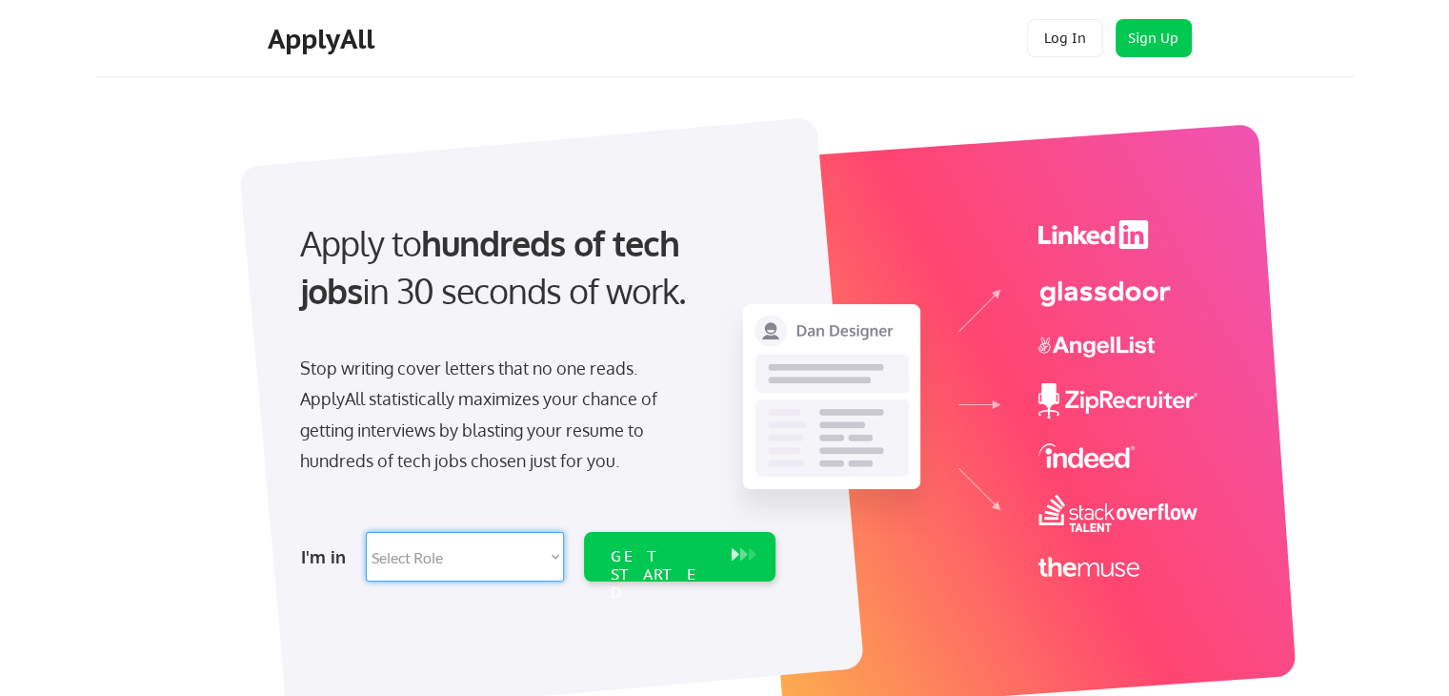
click at [515, 556] on select "Select Role Software Engineering Product Management Customer Success Sales UI/U…" at bounding box center [465, 557] width 198 height 50
select select ""data_science___analytics""
click at [366, 532] on select "Select Role Software Engineering Product Management Customer Success Sales UI/U…" at bounding box center [465, 557] width 198 height 50
select select ""data_science___analytics""
click at [692, 554] on div "GET STARTED" at bounding box center [662, 574] width 102 height 55
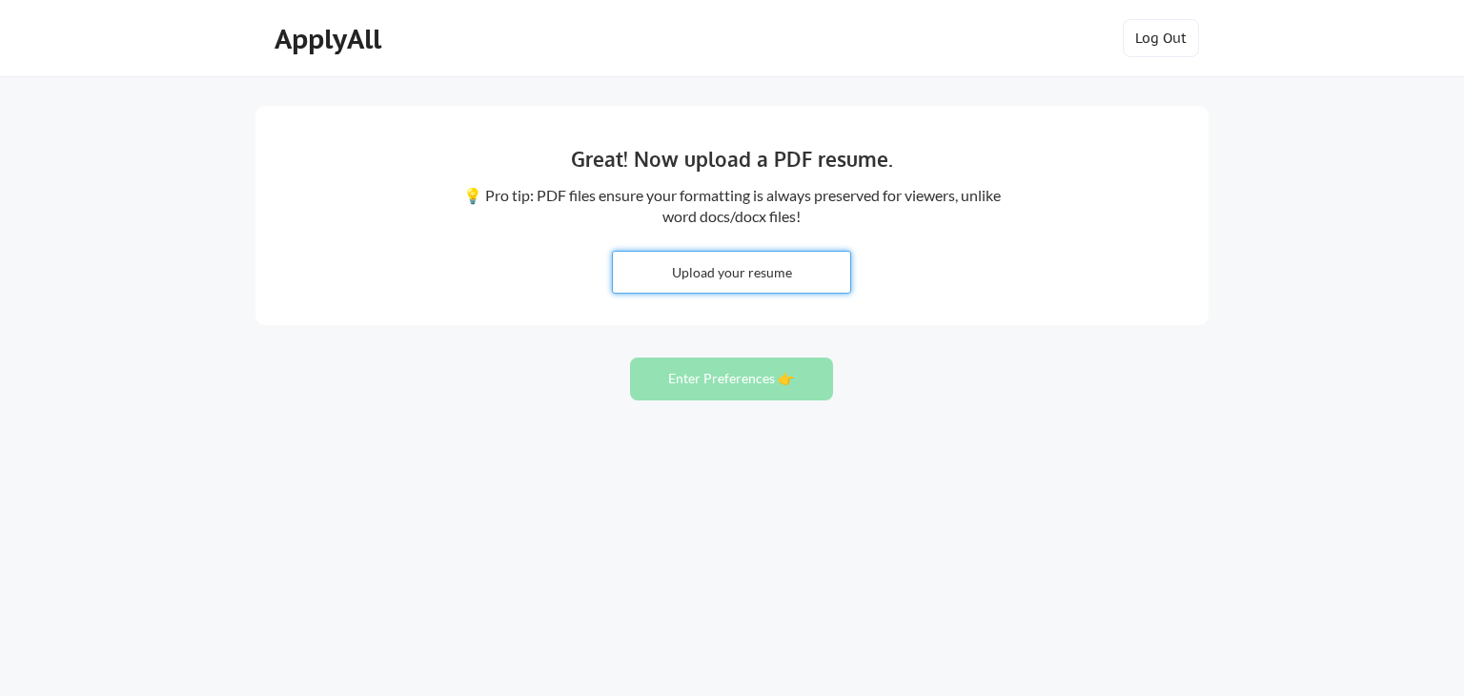
click at [750, 280] on input "file" at bounding box center [731, 272] width 237 height 41
type input "C:\fakepath\Rahul R Datla .doc"
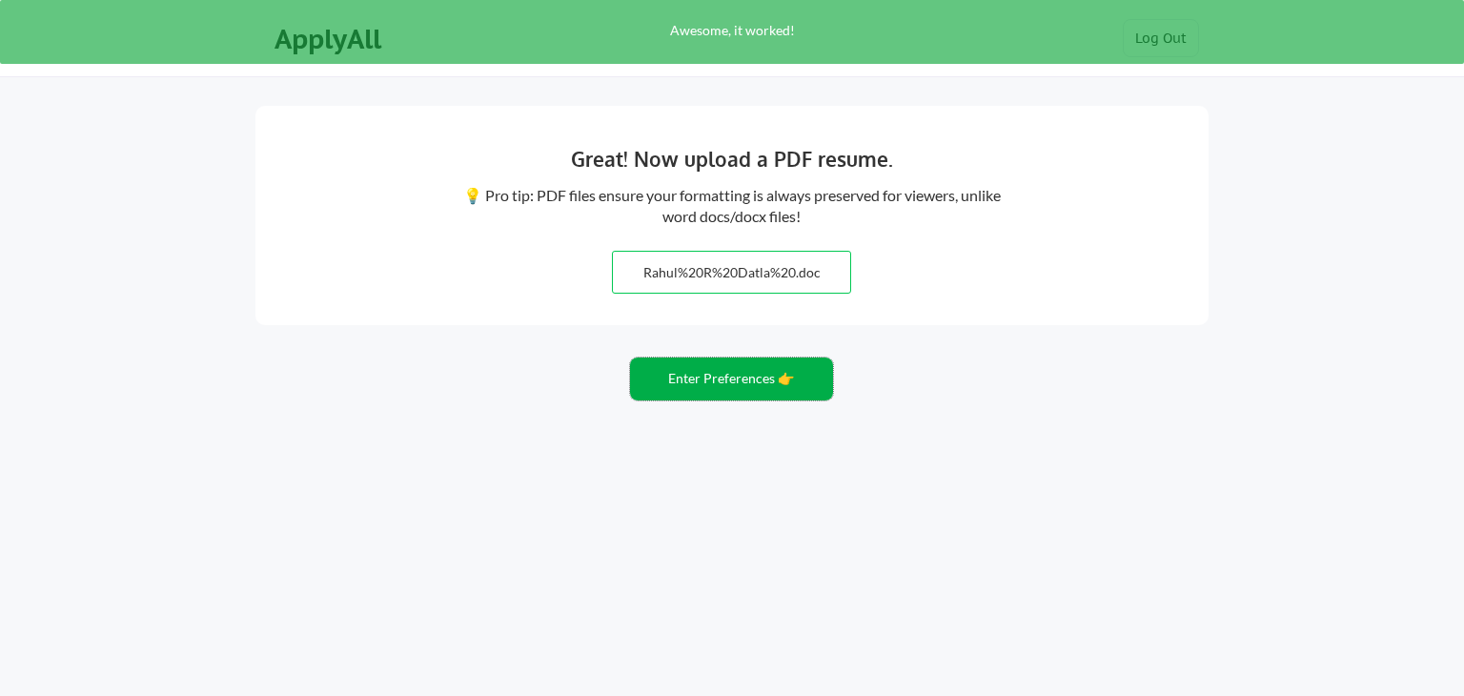
click at [736, 384] on button "Enter Preferences 👉" at bounding box center [731, 378] width 203 height 43
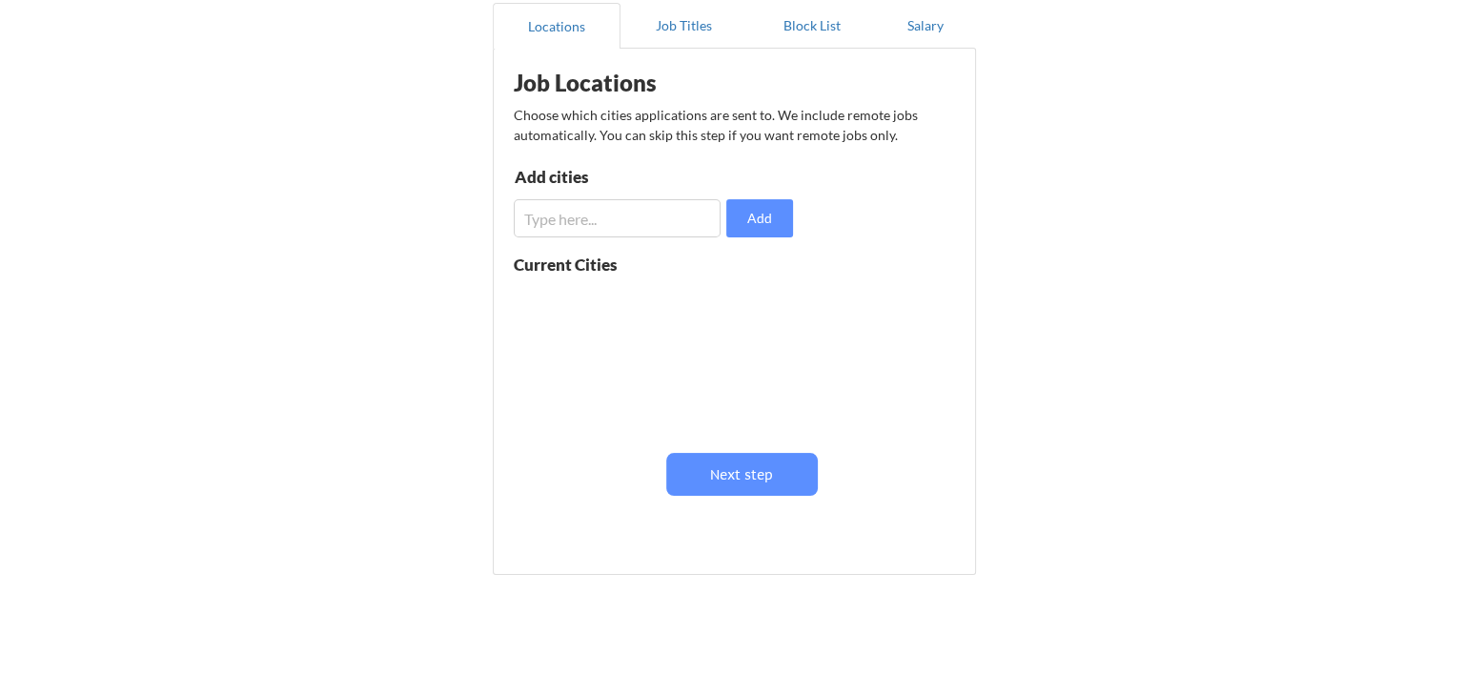
scroll to position [238, 0]
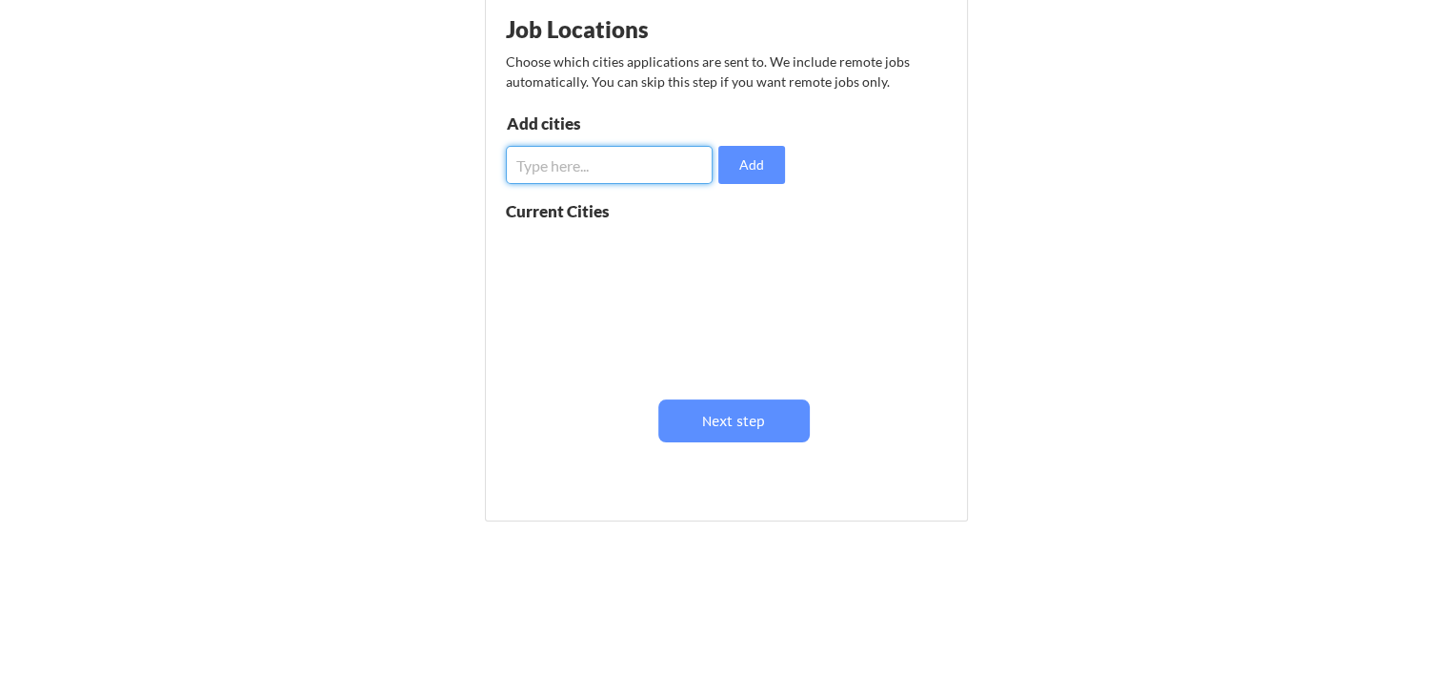
click at [648, 172] on input "input" at bounding box center [609, 165] width 207 height 38
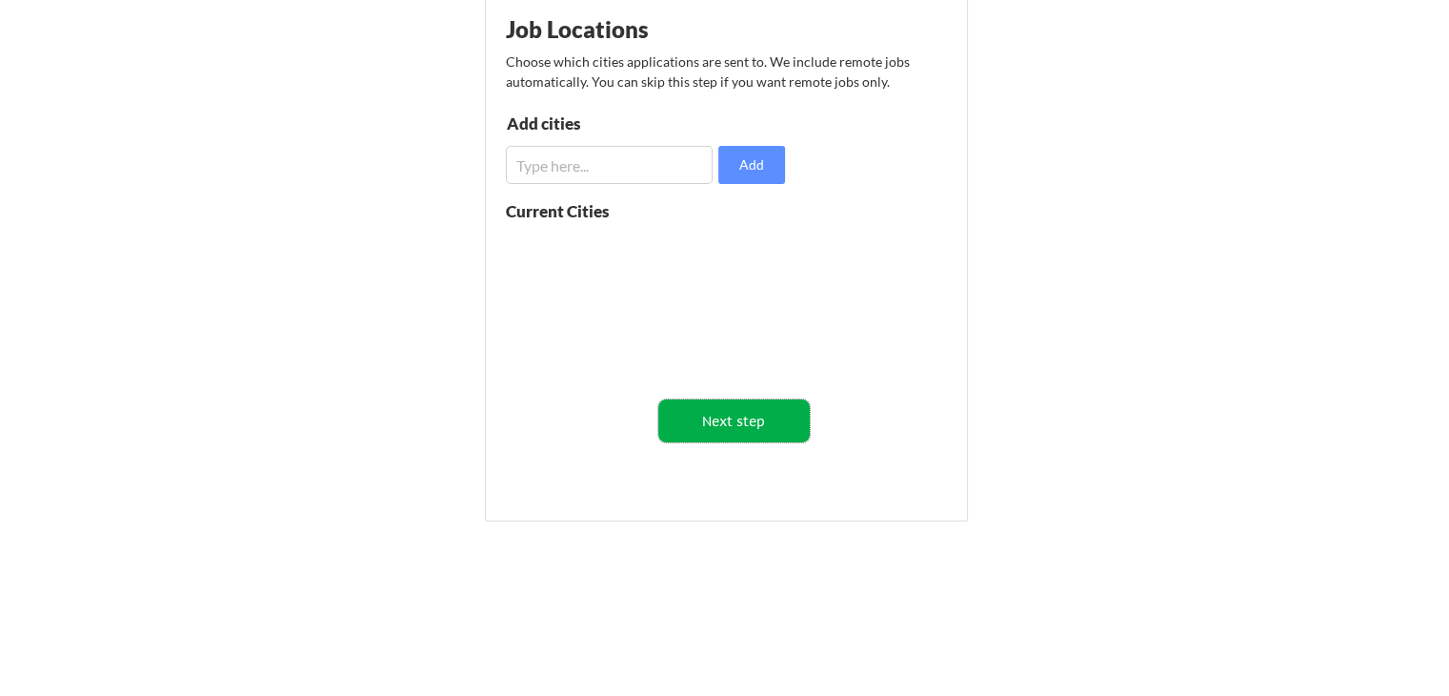
click at [755, 423] on button "Next step" at bounding box center [734, 420] width 152 height 43
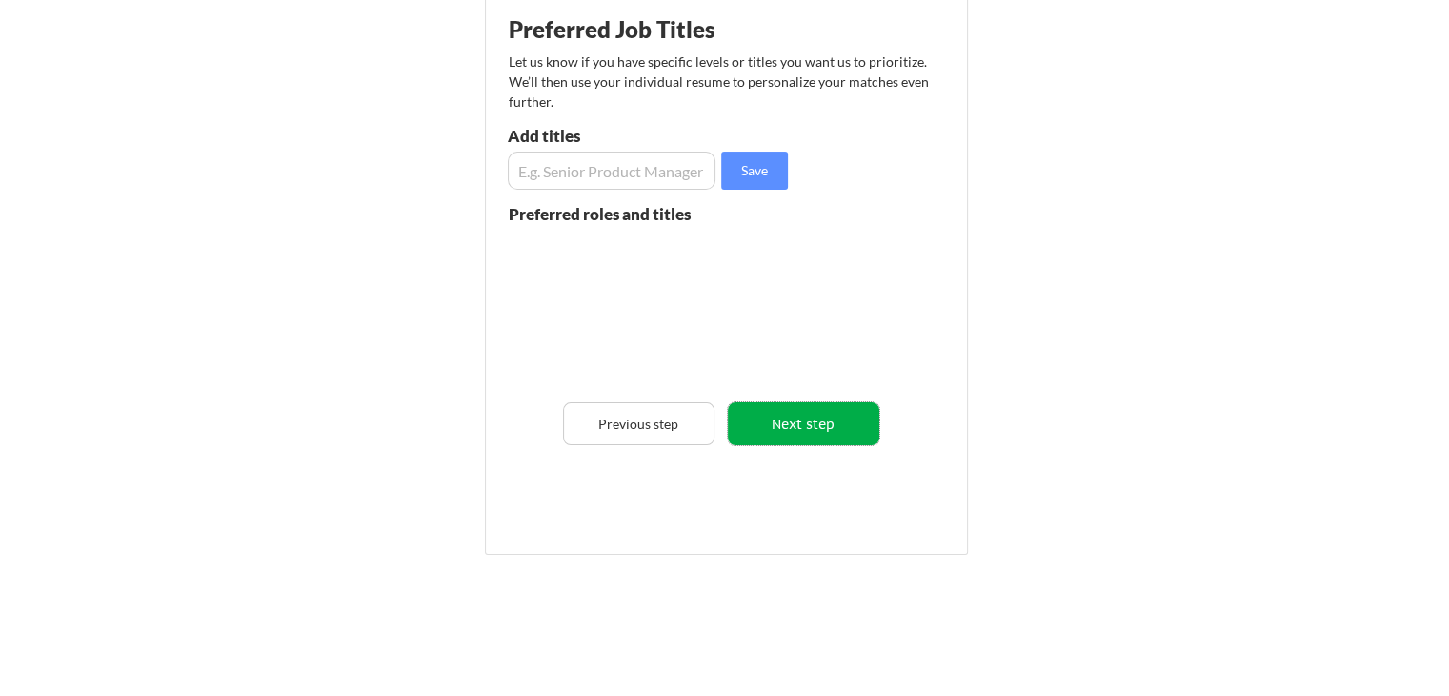
click at [810, 428] on button "Next step" at bounding box center [804, 423] width 152 height 43
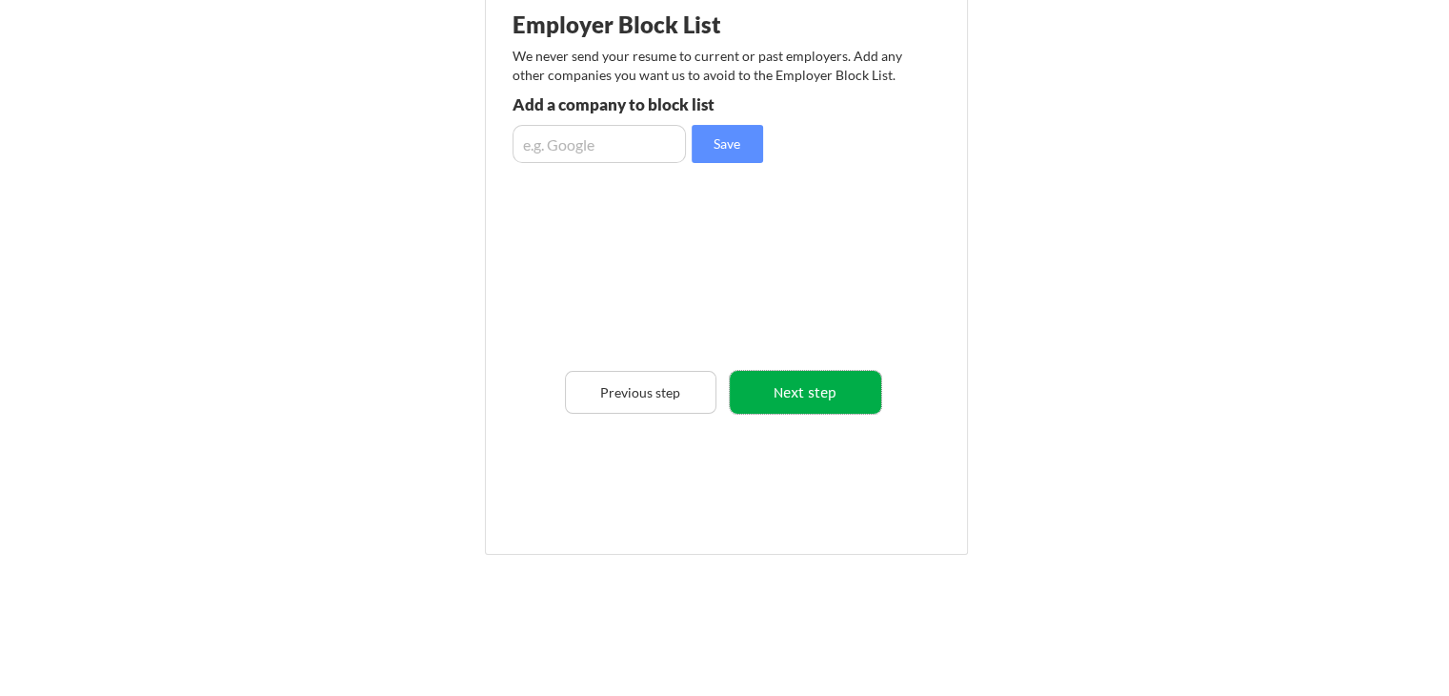
click at [828, 382] on button "Next step" at bounding box center [806, 392] width 152 height 43
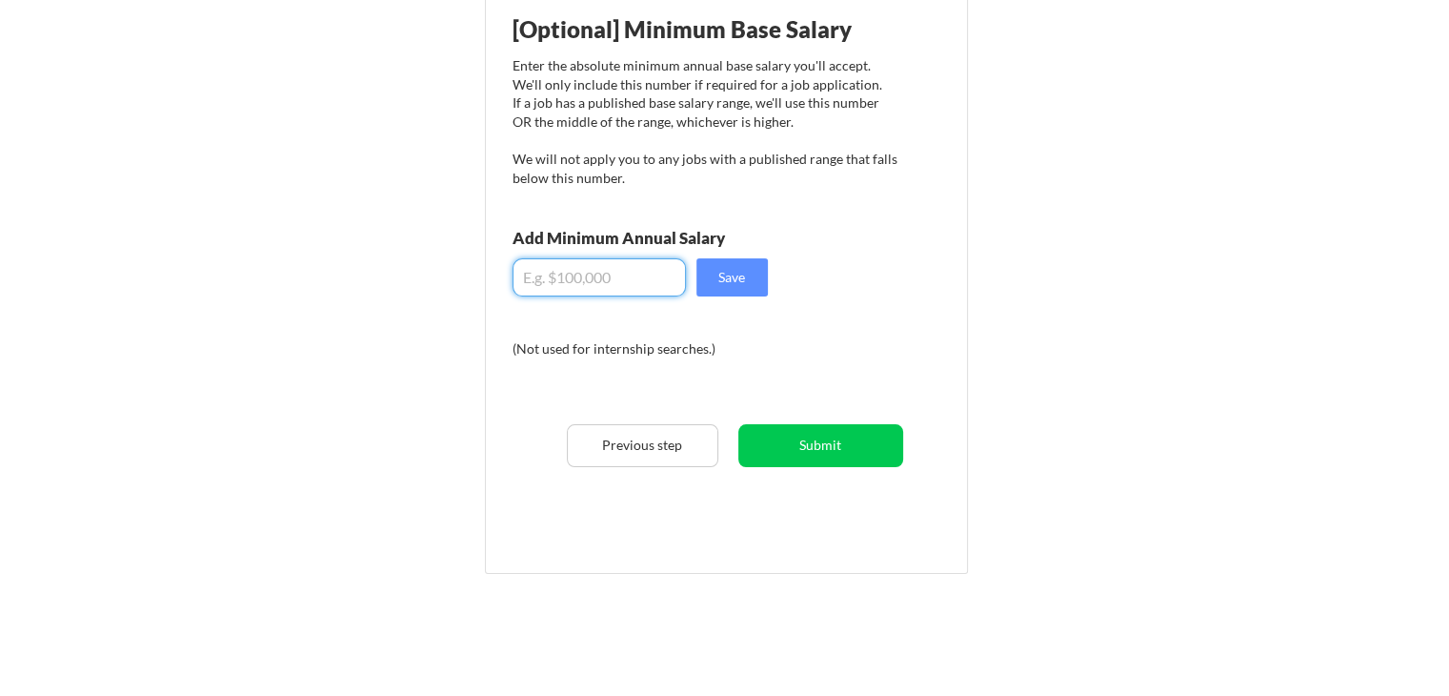
click at [601, 287] on input "input" at bounding box center [599, 277] width 173 height 38
type input "$150,000"
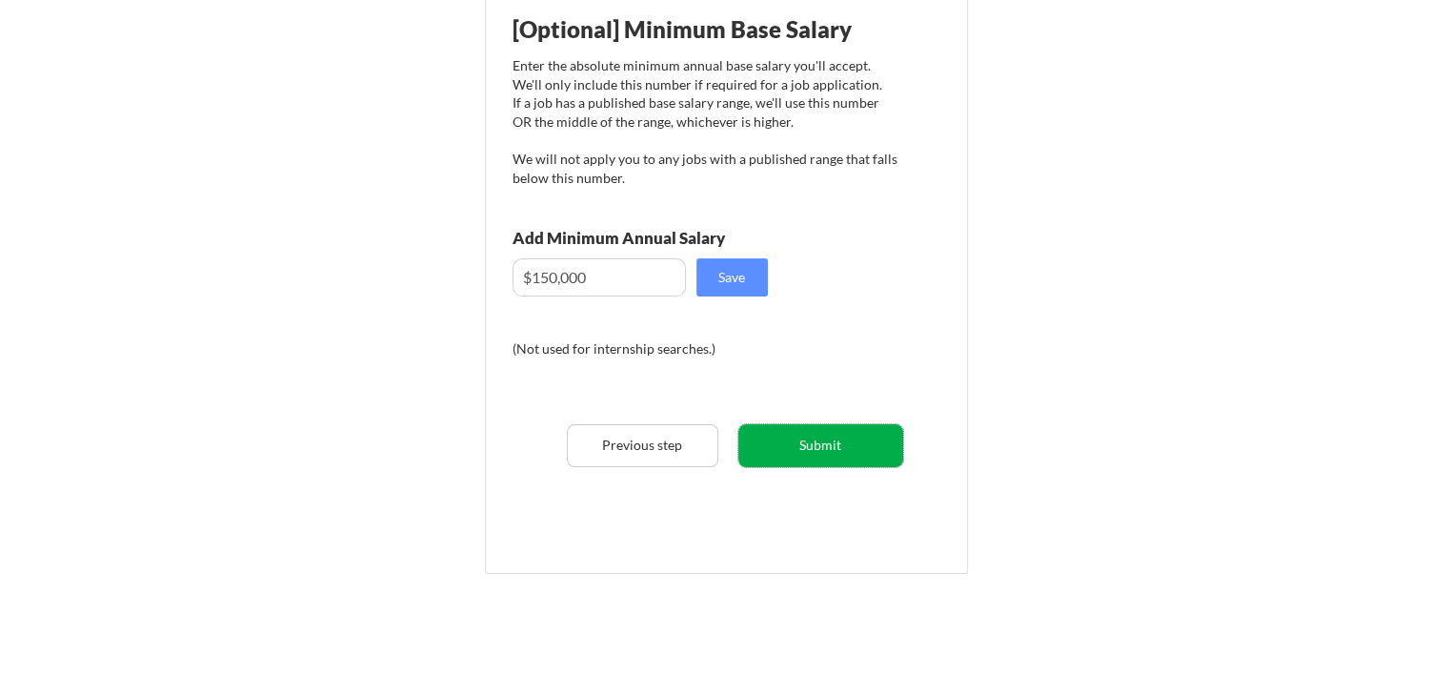
click at [821, 451] on button "Submit" at bounding box center [820, 445] width 165 height 43
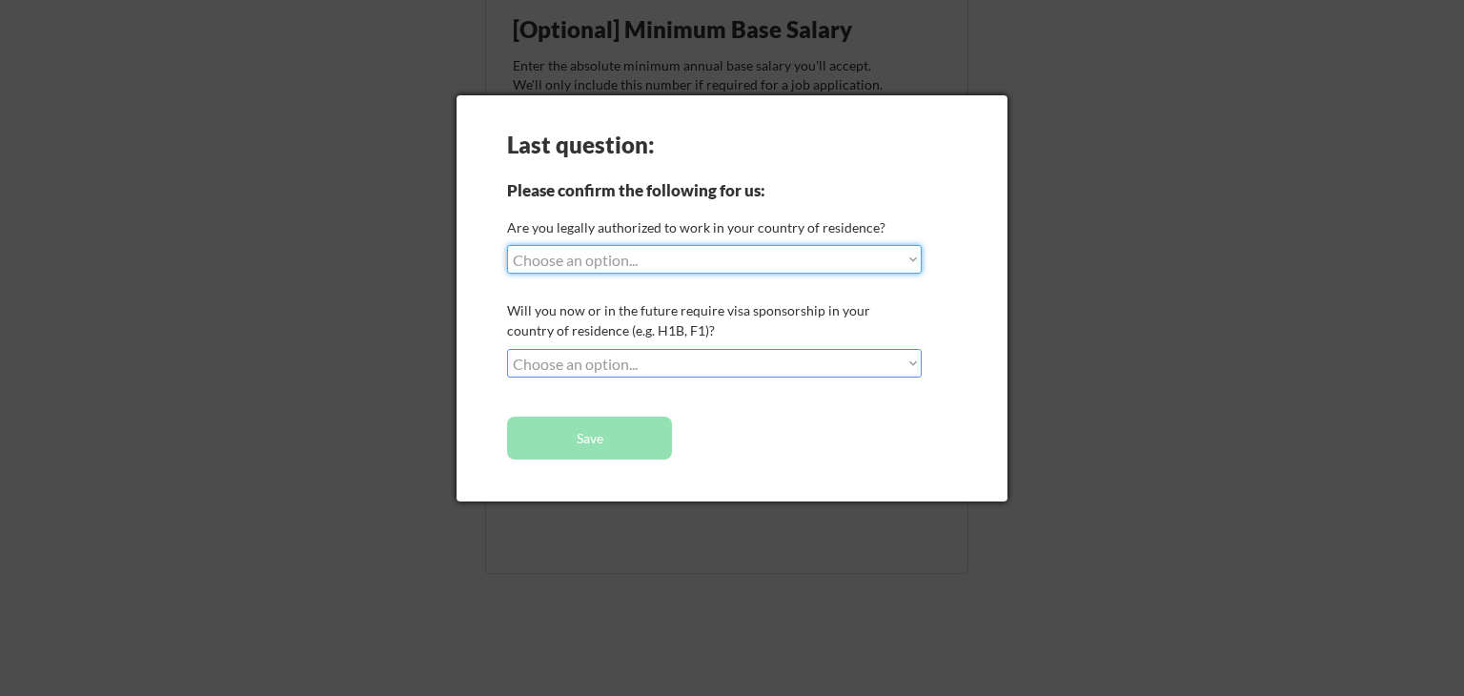
click at [914, 263] on select "Choose an option... Yes, I am a US Citizen Yes, I am a Canadian Citizen Yes, I …" at bounding box center [714, 259] width 415 height 29
select select ""yes__i_am_here_on_a_visa__h1b__opt__etc__""
click at [507, 245] on select "Choose an option... Yes, I am a US Citizen Yes, I am a Canadian Citizen Yes, I …" at bounding box center [714, 259] width 415 height 29
click at [914, 376] on select "Choose an option... No, I will not need sponsorship Yes, I will need sponsorship" at bounding box center [714, 363] width 415 height 29
click at [797, 455] on div "Last question: Please confirm the following for us: Are you legally authorized …" at bounding box center [731, 298] width 551 height 406
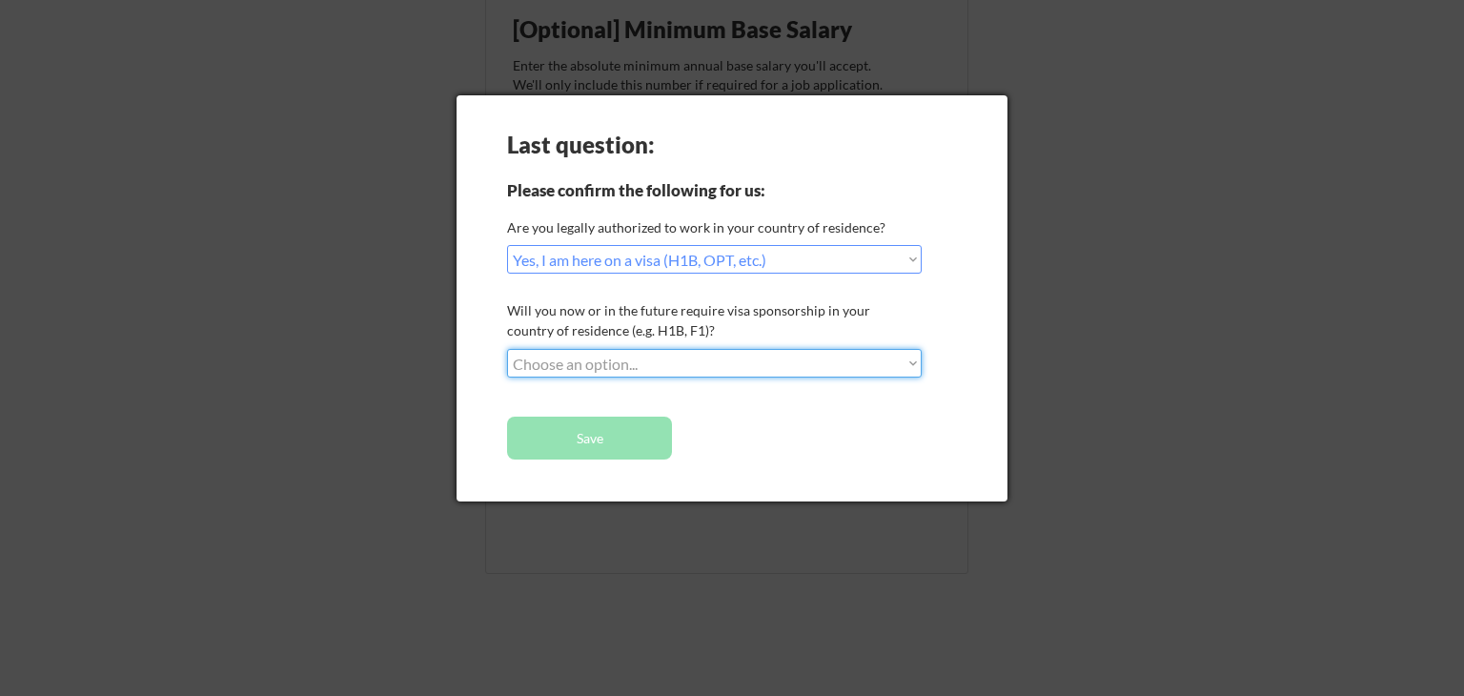
click at [909, 367] on select "Choose an option... No, I will not need sponsorship Yes, I will need sponsorship" at bounding box center [714, 363] width 415 height 29
select select ""yes__i_will_need_sponsorship""
click at [507, 349] on select "Choose an option... No, I will not need sponsorship Yes, I will need sponsorship" at bounding box center [714, 363] width 415 height 29
click at [617, 447] on button "Save" at bounding box center [589, 437] width 165 height 43
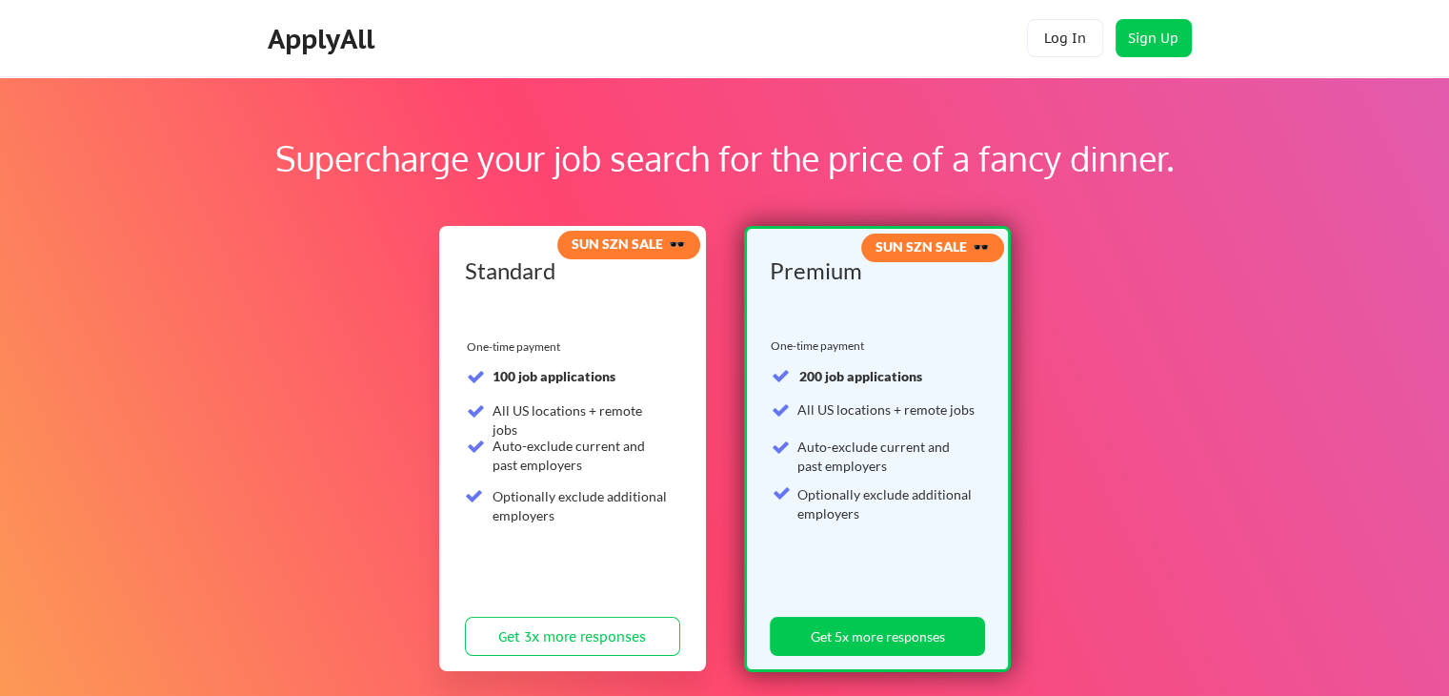
click at [617, 431] on div "100 job applications All US locations + remote jobs Auto-exclude current and pa…" at bounding box center [567, 449] width 204 height 165
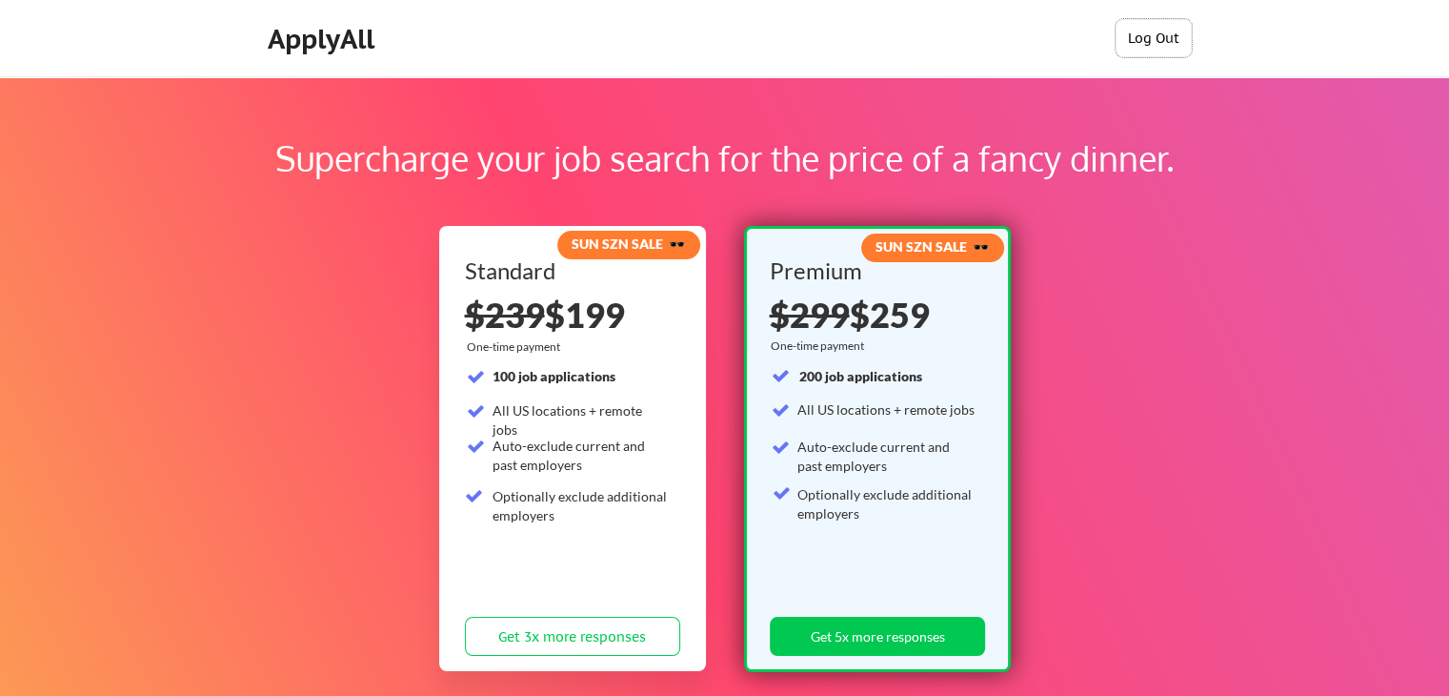
click at [1155, 31] on button "Log Out" at bounding box center [1154, 38] width 76 height 38
